Goal: Task Accomplishment & Management: Complete application form

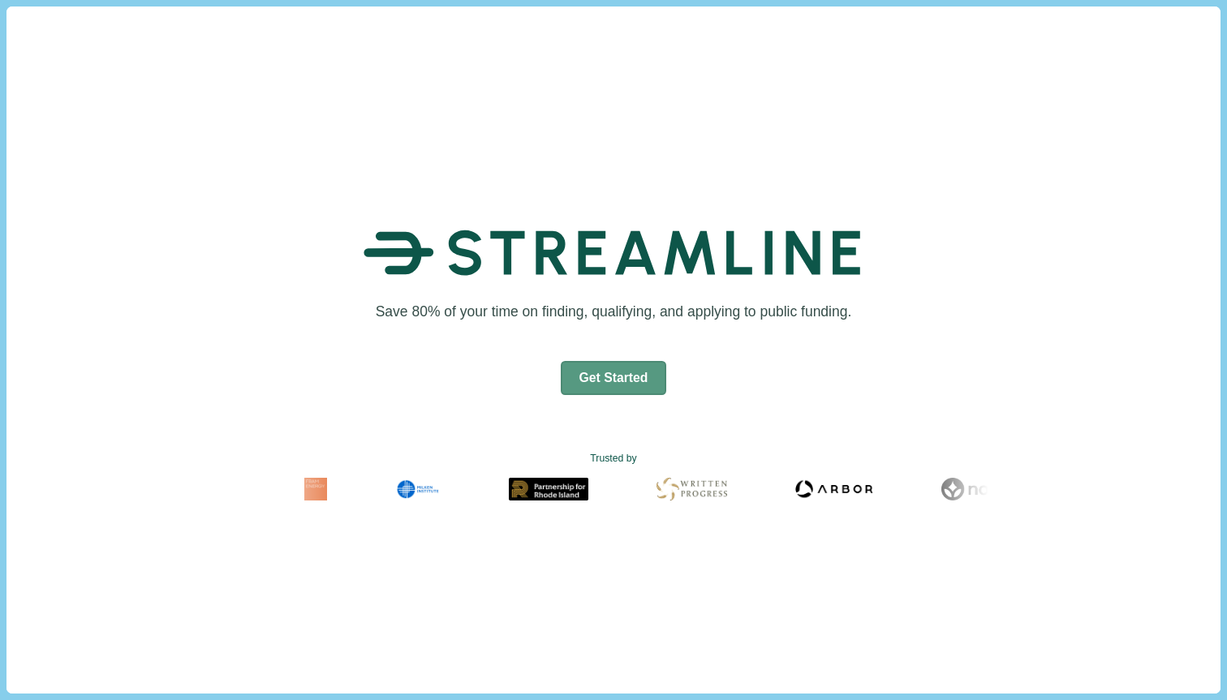
click at [630, 370] on button "Get Started" at bounding box center [614, 378] width 106 height 34
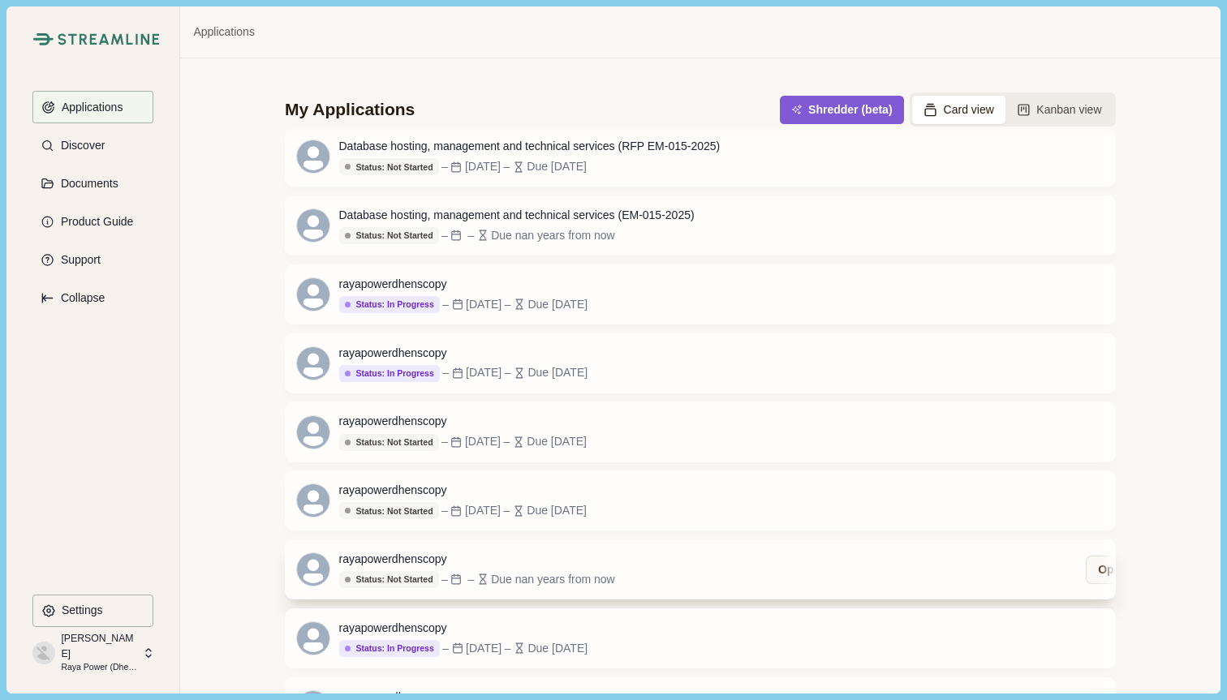
scroll to position [4981, 0]
